Goal: Transaction & Acquisition: Purchase product/service

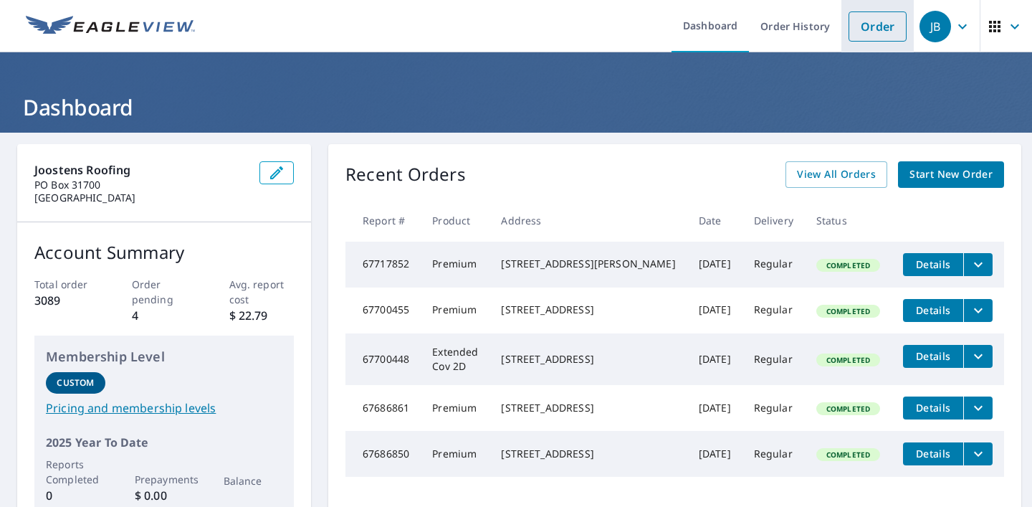
click at [888, 20] on link "Order" at bounding box center [877, 26] width 58 height 30
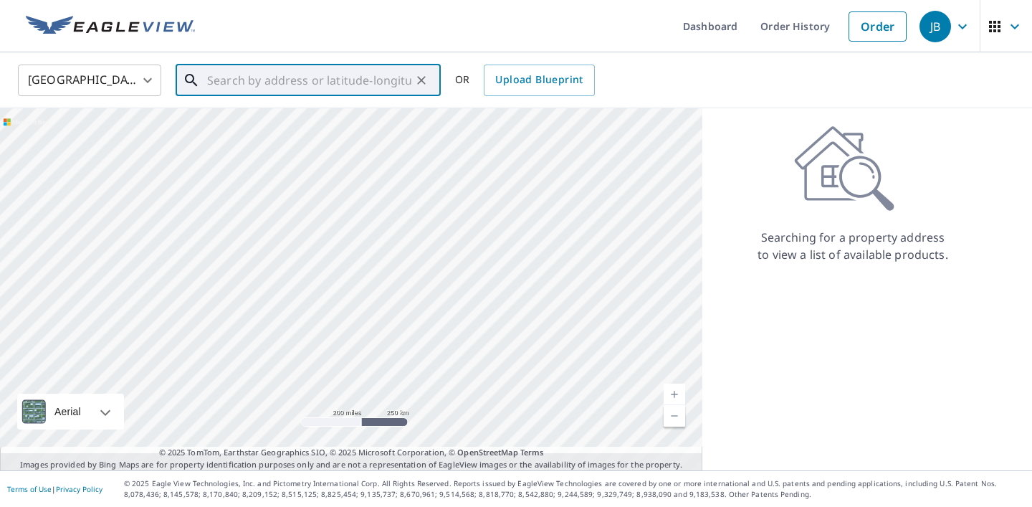
click at [373, 72] on input "text" at bounding box center [309, 80] width 204 height 40
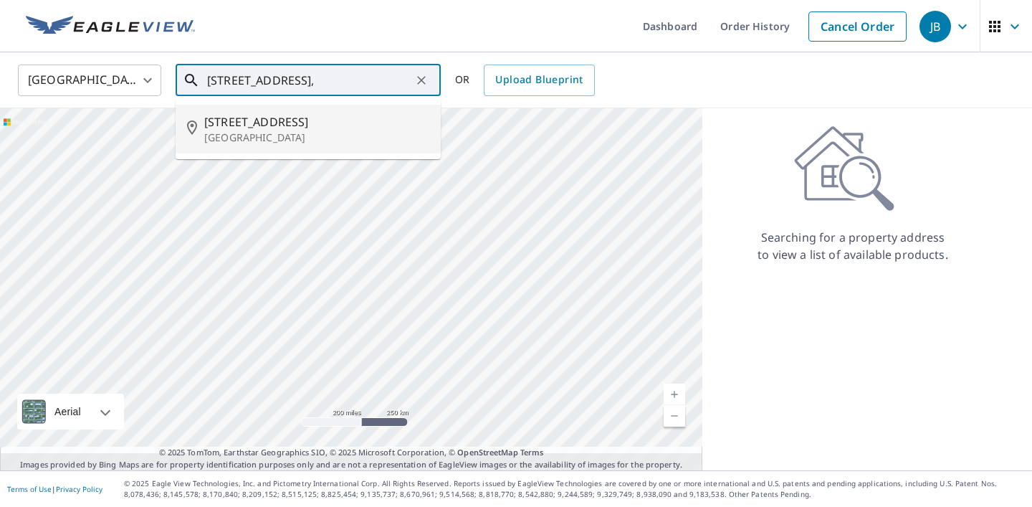
click at [265, 120] on span "[STREET_ADDRESS]" at bounding box center [316, 121] width 225 height 17
type input "[STREET_ADDRESS]"
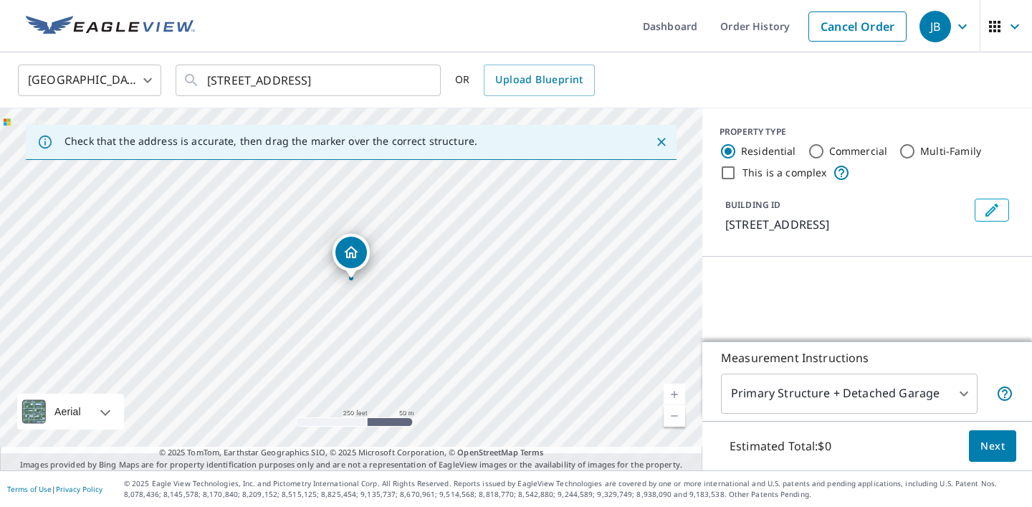
click at [673, 383] on link "Current Level 17, Zoom In" at bounding box center [673, 393] width 21 height 21
click at [673, 383] on link "Current Level 18, Zoom In" at bounding box center [673, 393] width 21 height 21
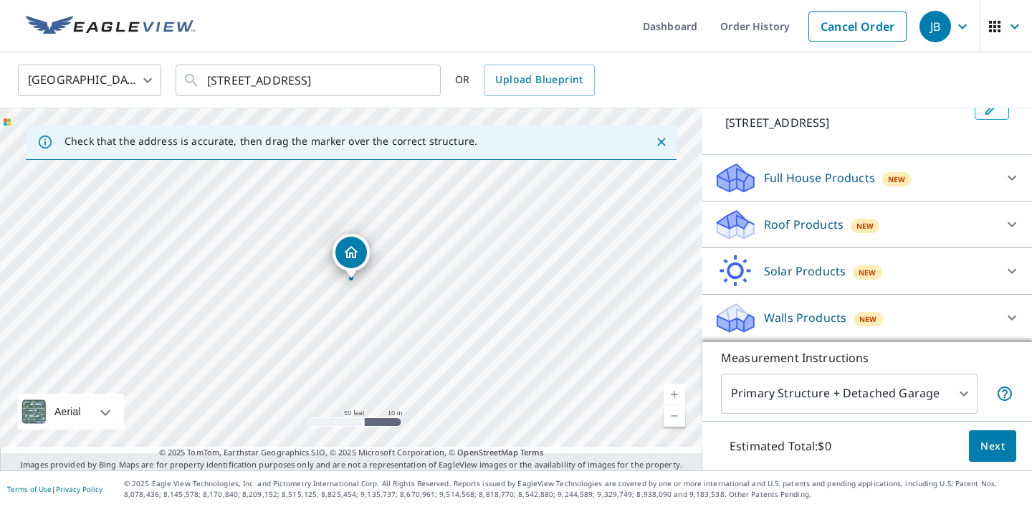
click at [955, 208] on div "Roof Products New" at bounding box center [854, 225] width 281 height 34
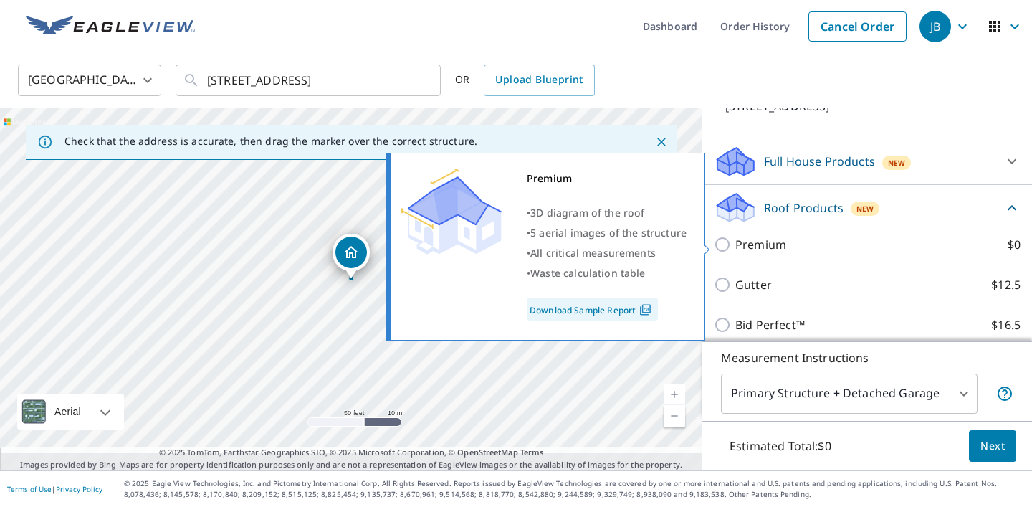
click at [723, 241] on input "Premium $0" at bounding box center [724, 244] width 21 height 17
checkbox input "true"
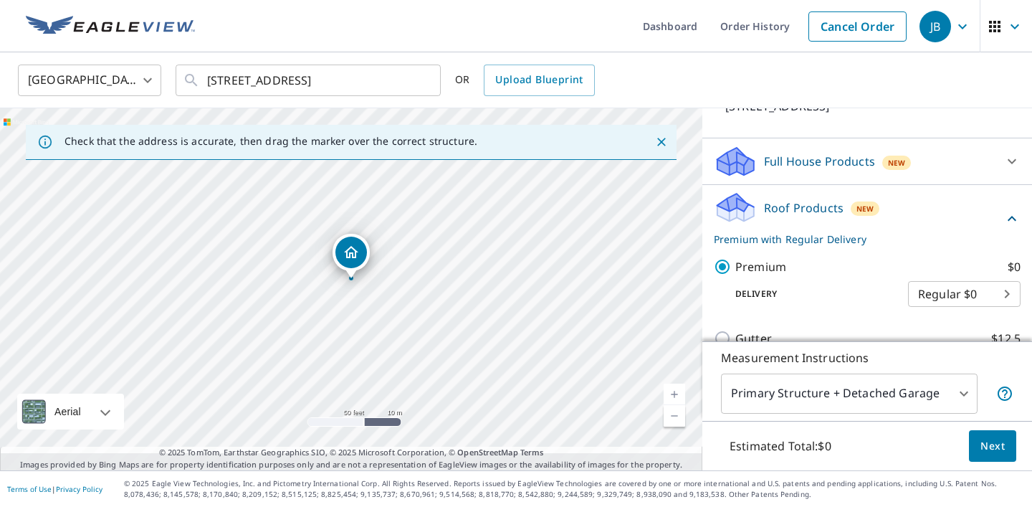
click at [991, 437] on span "Next" at bounding box center [992, 446] width 24 height 18
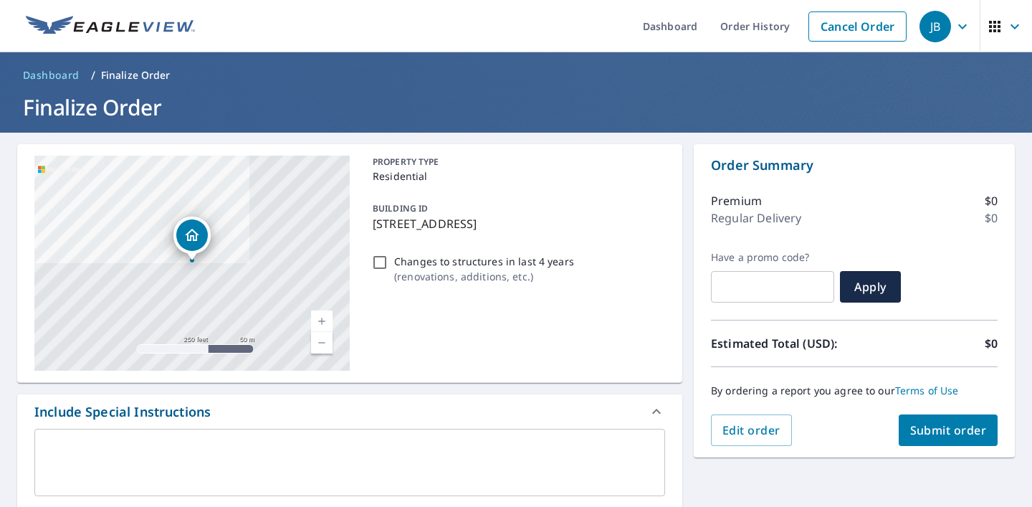
click at [939, 426] on span "Submit order" at bounding box center [948, 430] width 77 height 16
